Goal: Transaction & Acquisition: Purchase product/service

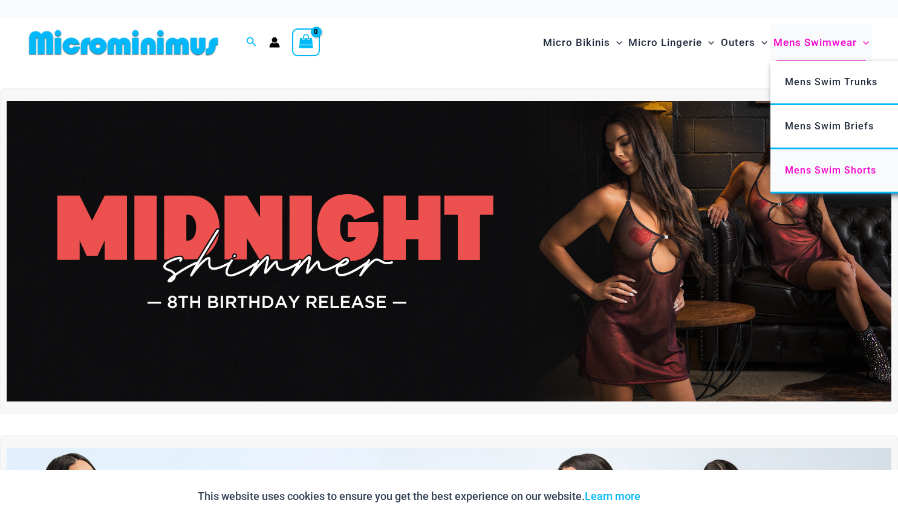
click at [807, 165] on span "Mens Swim Shorts" at bounding box center [830, 170] width 91 height 11
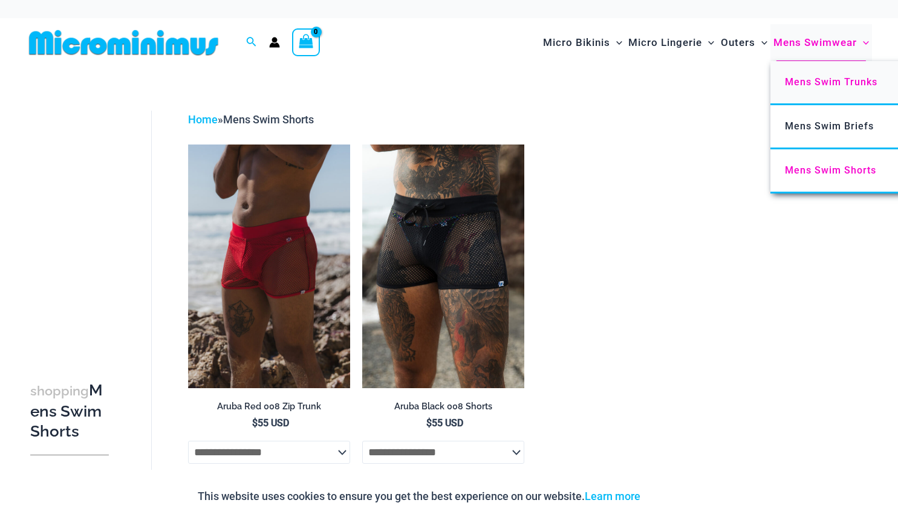
click at [812, 87] on span "Mens Swim Trunks" at bounding box center [831, 81] width 93 height 11
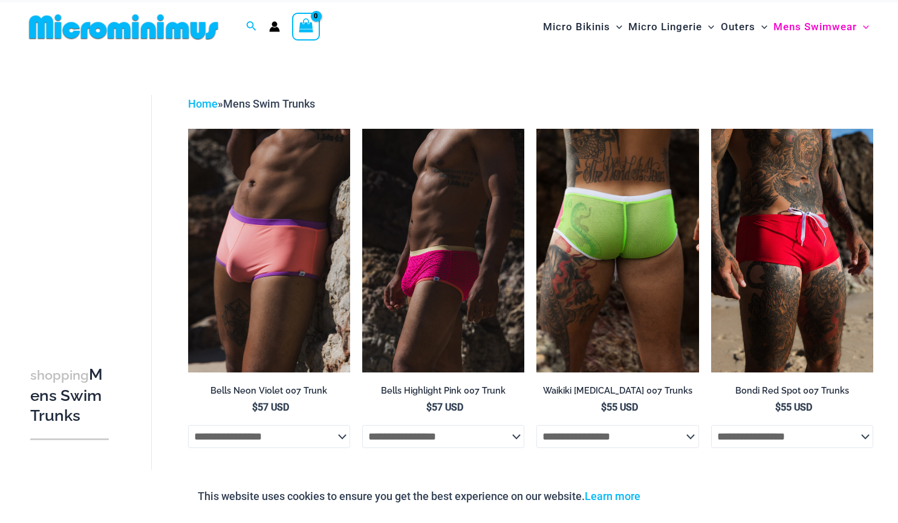
scroll to position [15, 0]
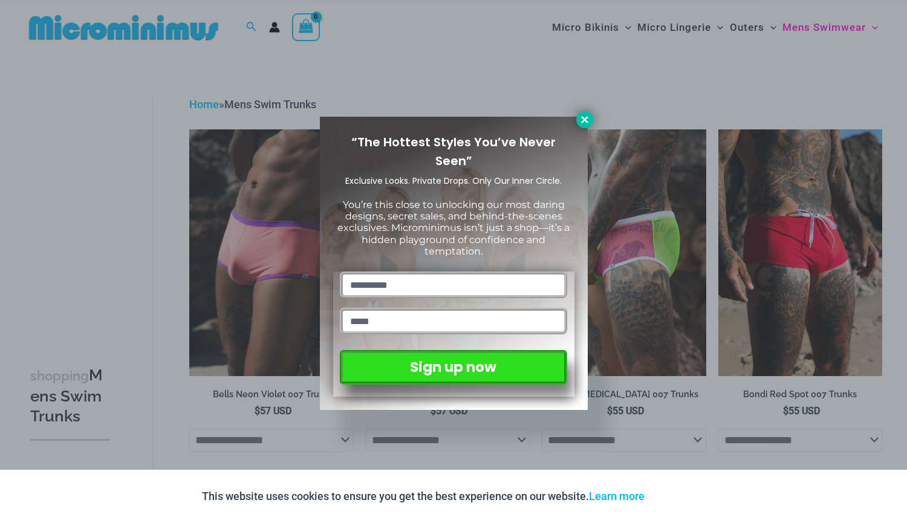
click at [585, 127] on button at bounding box center [584, 119] width 17 height 17
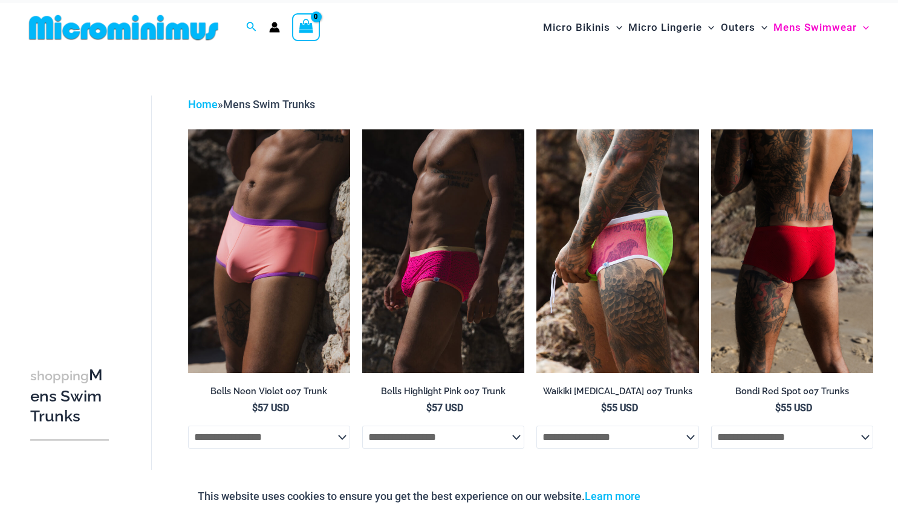
click at [788, 223] on img at bounding box center [792, 250] width 162 height 243
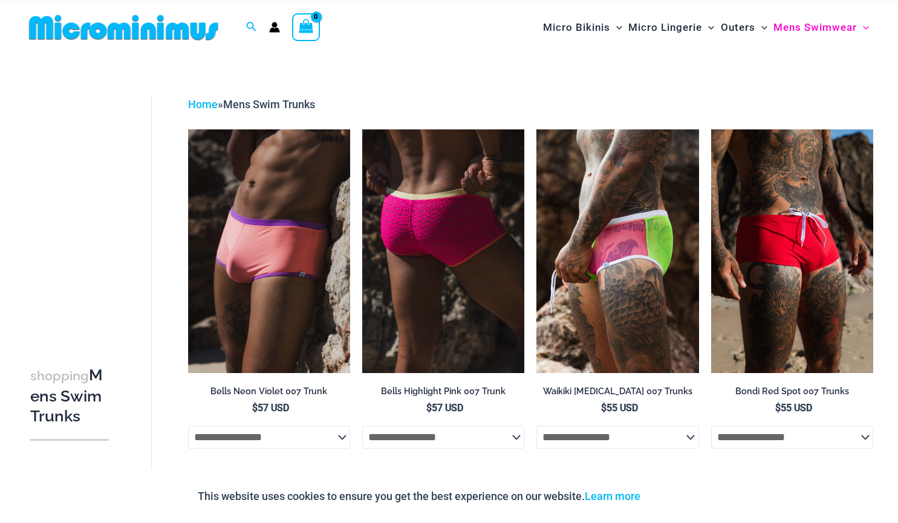
click at [415, 318] on img at bounding box center [443, 250] width 162 height 243
click at [433, 246] on img at bounding box center [443, 250] width 162 height 243
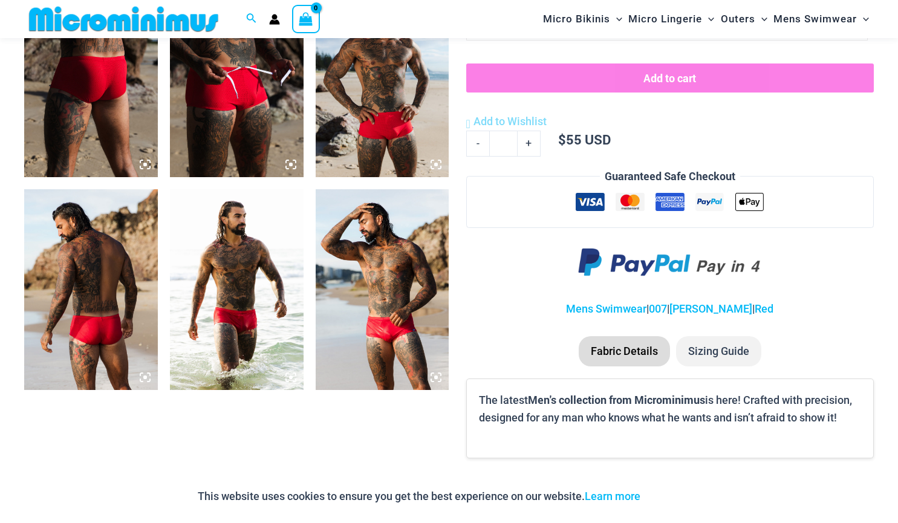
scroll to position [783, 0]
